Goal: Task Accomplishment & Management: Use online tool/utility

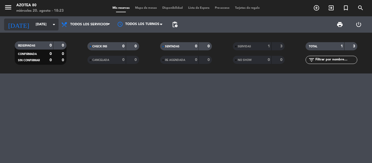
click at [34, 27] on input "[DATE]" at bounding box center [56, 24] width 46 height 9
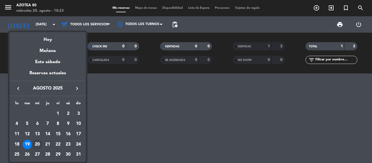
click at [39, 143] on div "20" at bounding box center [37, 144] width 9 height 9
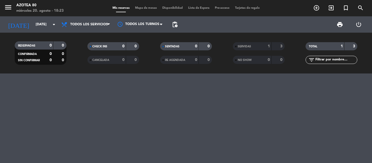
type input "mié. 20 ago."
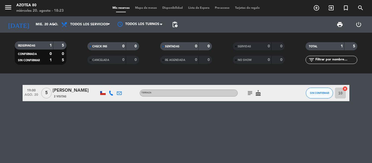
click at [249, 94] on icon "subject" at bounding box center [250, 93] width 7 height 7
click at [226, 130] on div "19:00 [DATE] 5 [PERSON_NAME] 2 Visitas TERRAZA subject Cumpleaños amiga cake SI…" at bounding box center [186, 119] width 372 height 90
click at [248, 95] on icon "subject" at bounding box center [250, 93] width 7 height 7
click at [321, 90] on button "SIN CONFIRMAR" at bounding box center [319, 93] width 27 height 11
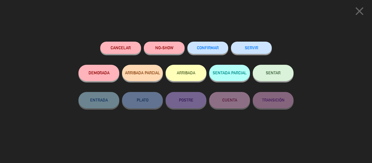
click at [258, 44] on button "SERVIR" at bounding box center [251, 48] width 41 height 12
